Goal: Task Accomplishment & Management: Use online tool/utility

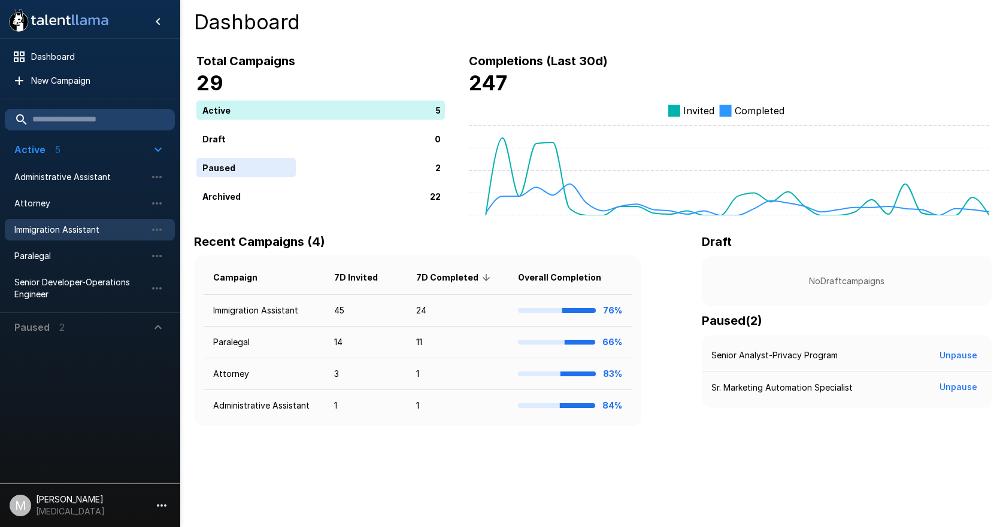
drag, startPoint x: 81, startPoint y: 234, endPoint x: 107, endPoint y: 234, distance: 25.7
click at [81, 234] on span "Immigration Assistant" at bounding box center [80, 230] width 132 height 12
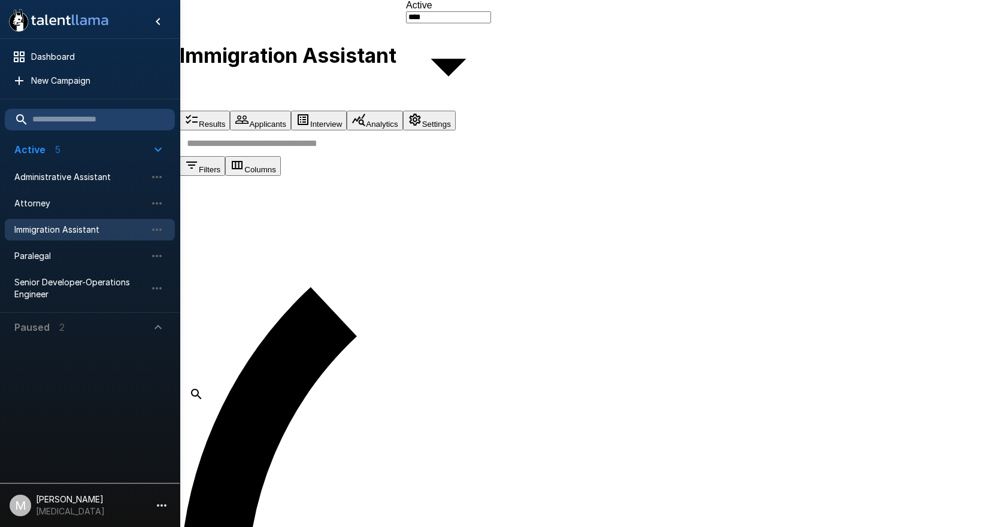
click at [342, 156] on input "text" at bounding box center [600, 144] width 840 height 26
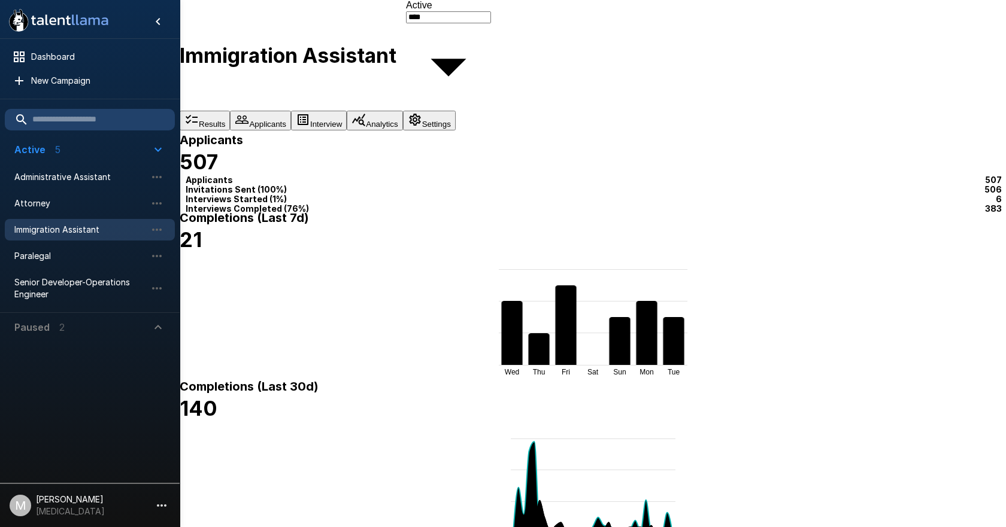
type input "*****"
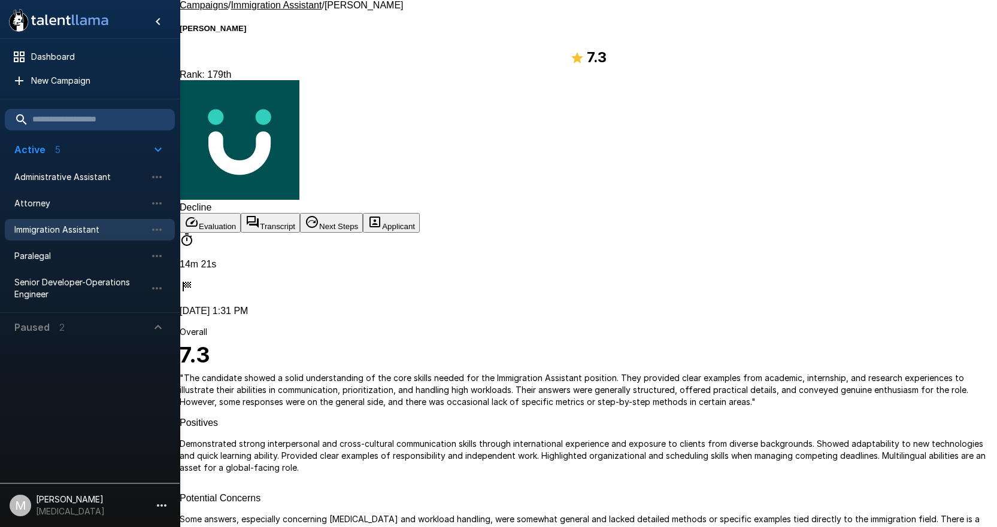
click at [300, 213] on button "Transcript" at bounding box center [270, 223] width 59 height 20
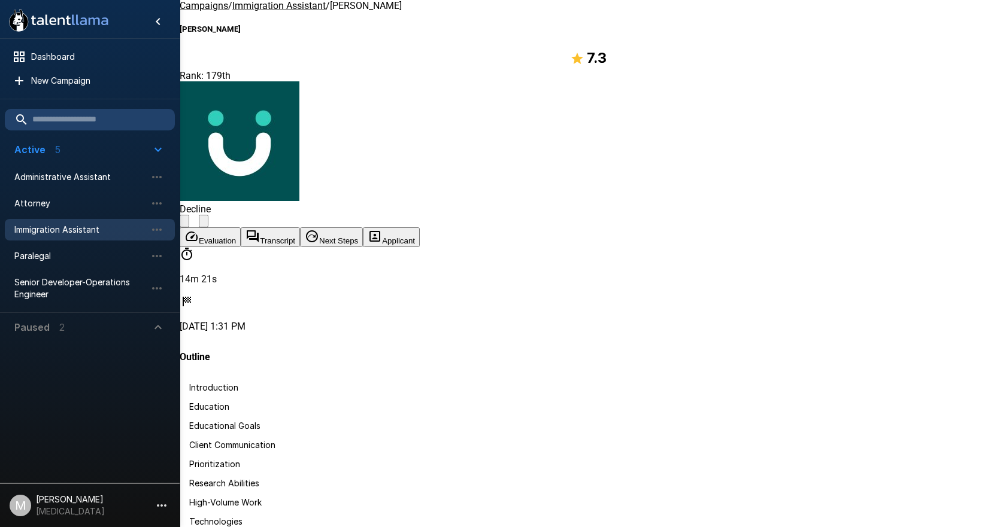
scroll to position [2912, 0]
click at [87, 177] on span "Administrative Assistant" at bounding box center [80, 177] width 132 height 12
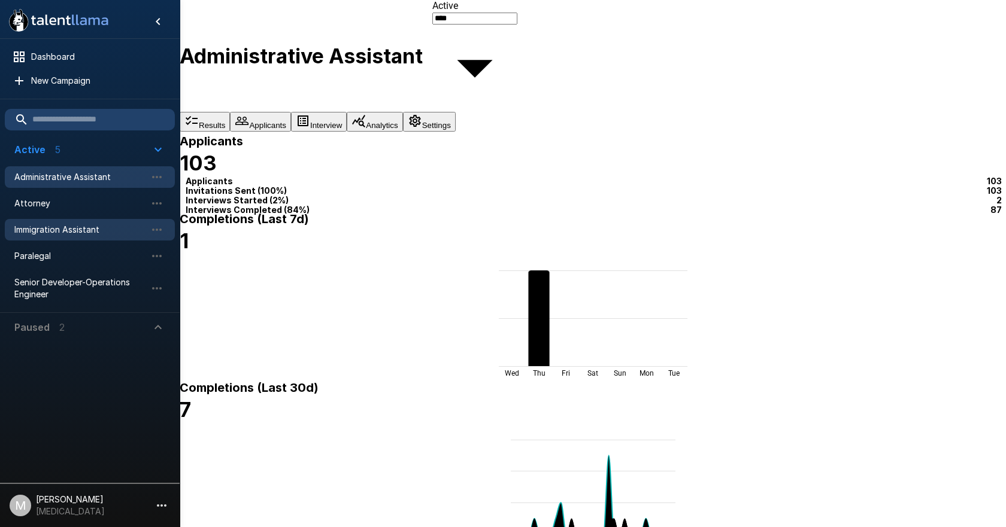
click at [105, 222] on div "Immigration Assistant" at bounding box center [90, 230] width 170 height 22
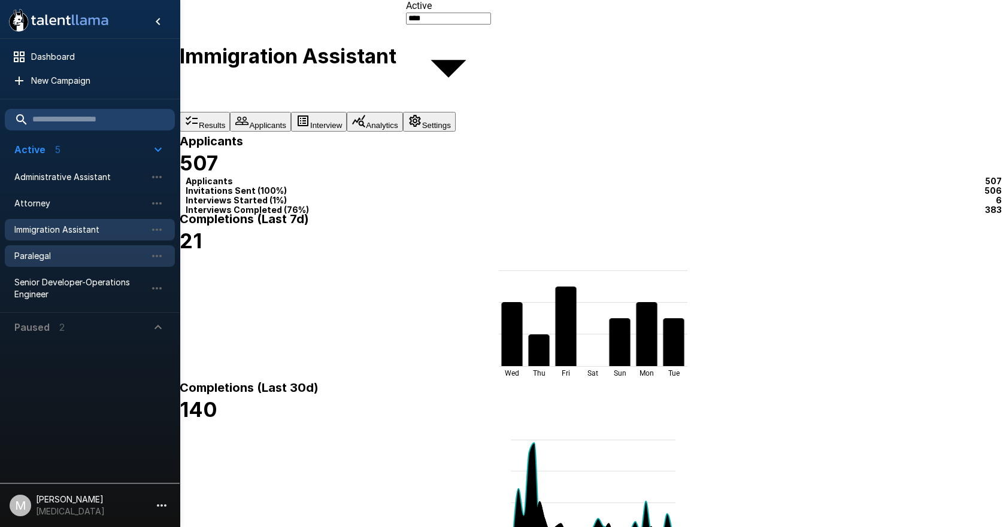
drag, startPoint x: 417, startPoint y: 284, endPoint x: 165, endPoint y: 266, distance: 252.7
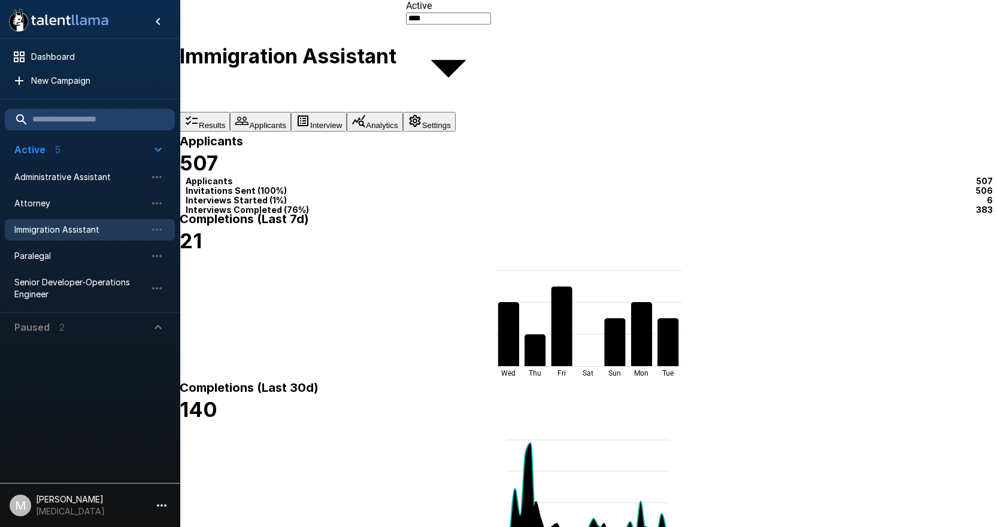
type input "***"
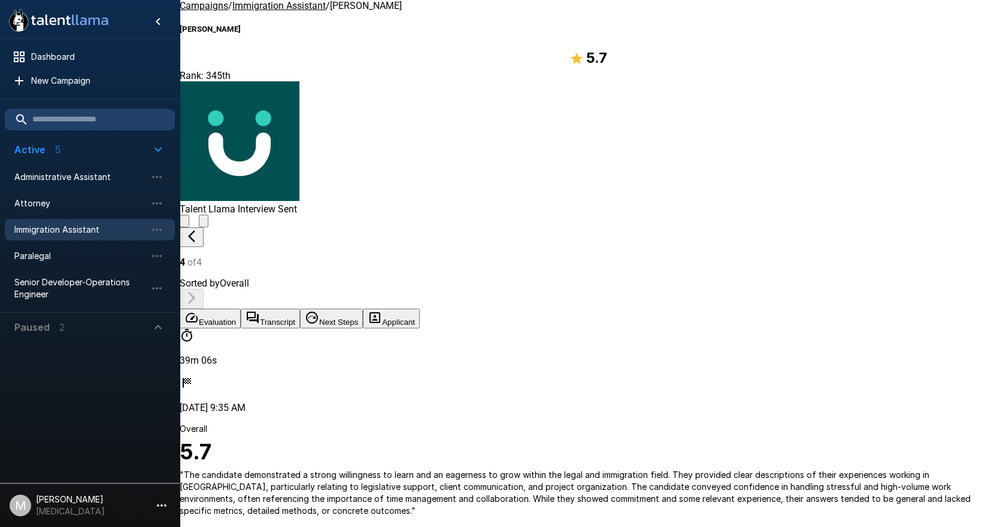
click at [300, 309] on button "Transcript" at bounding box center [270, 319] width 59 height 20
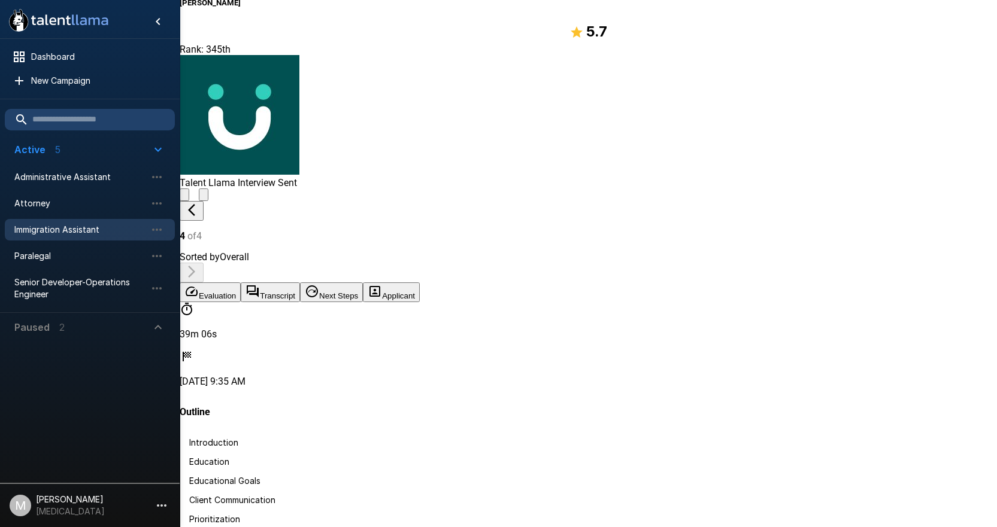
scroll to position [52, 0]
